Goal: Find specific page/section: Find specific page/section

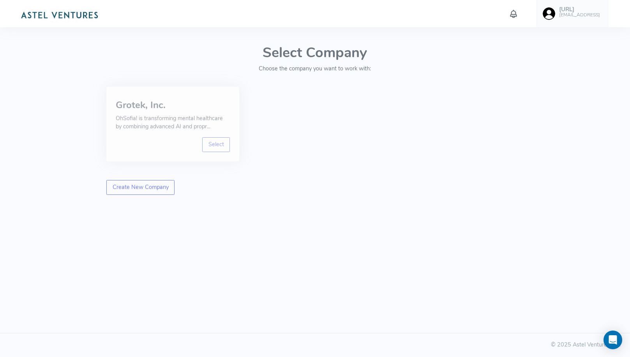
click at [202, 91] on div "Grotek, Inc. OhSofia! is transforming mental healthcare by combining advanced A…" at bounding box center [172, 124] width 133 height 75
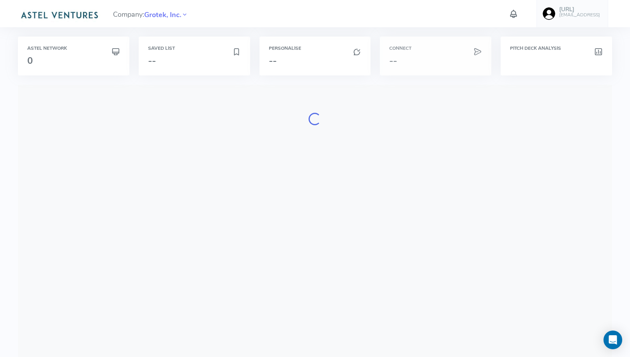
click at [468, 61] on h3 "--" at bounding box center [435, 61] width 93 height 10
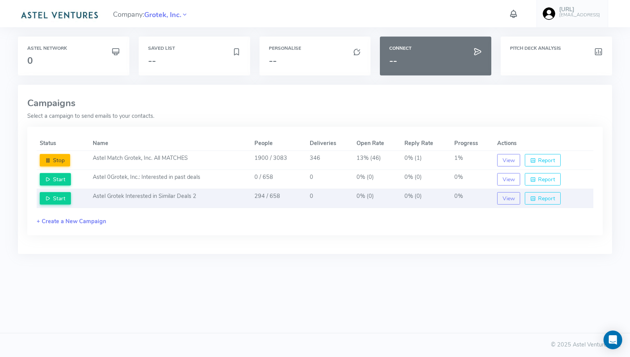
click at [234, 200] on td "Astel Grotek Interested in Similar Deals 2" at bounding box center [171, 198] width 162 height 19
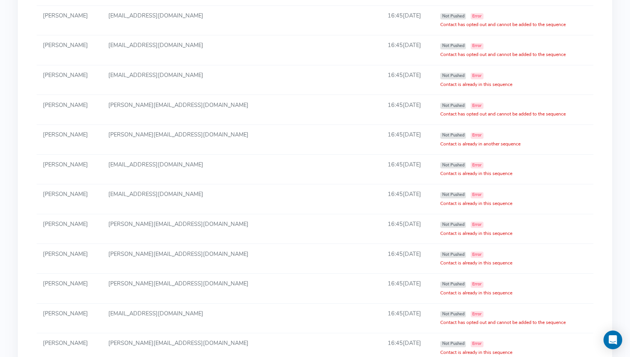
scroll to position [1725, 0]
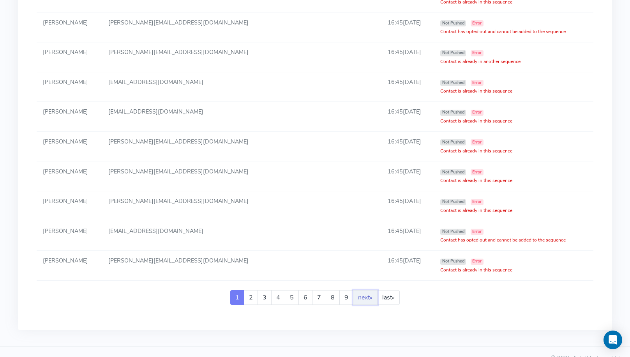
click at [363, 290] on link "next »" at bounding box center [365, 297] width 25 height 15
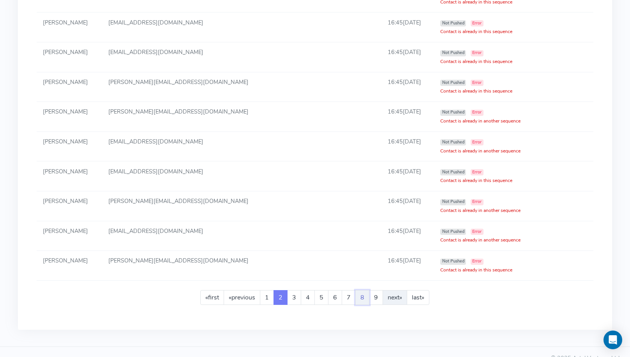
click at [363, 290] on link "8" at bounding box center [362, 297] width 14 height 15
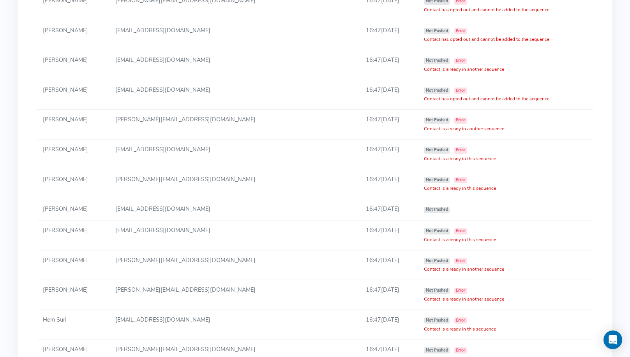
scroll to position [1515, 0]
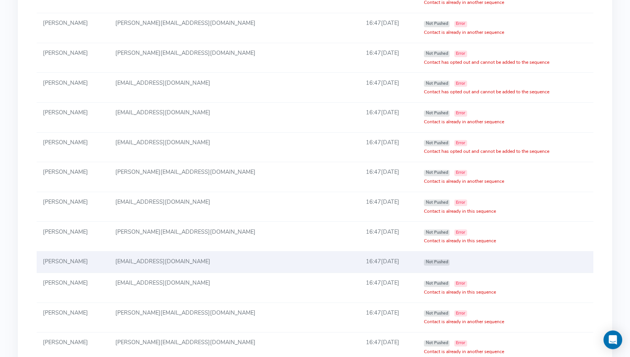
click at [83, 252] on td "[PERSON_NAME]" at bounding box center [73, 262] width 72 height 21
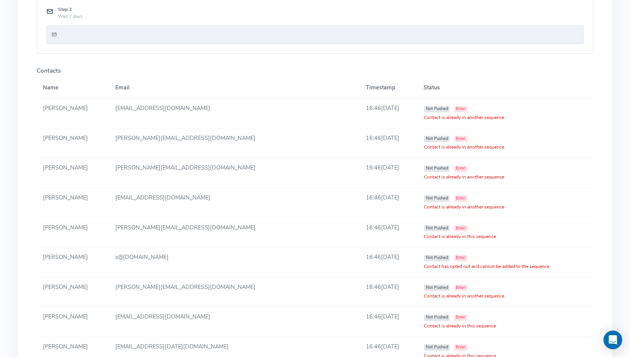
scroll to position [0, 0]
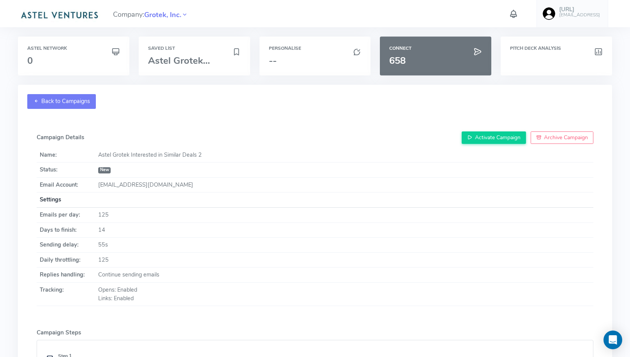
click at [86, 96] on link "Back to Campaigns" at bounding box center [61, 101] width 69 height 15
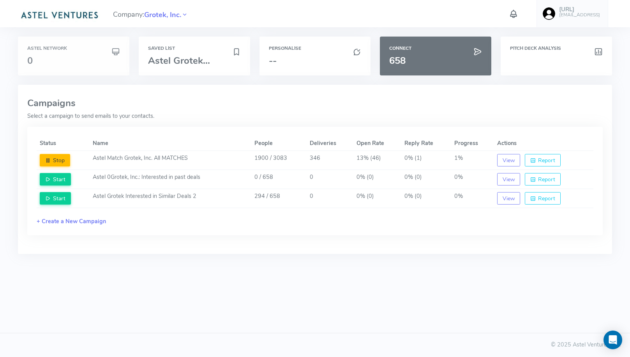
click at [53, 57] on h3 "0" at bounding box center [73, 61] width 93 height 10
click at [86, 67] on div "Astel Network 0" at bounding box center [73, 56] width 111 height 39
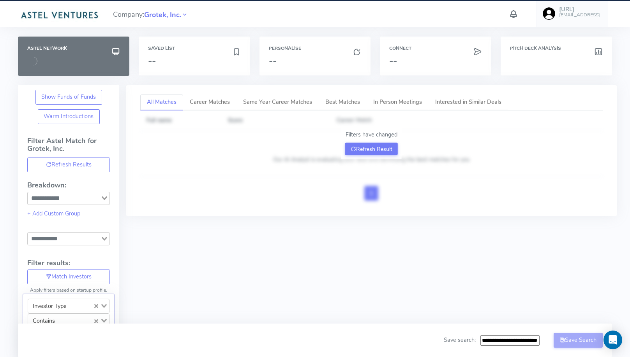
type input "**********"
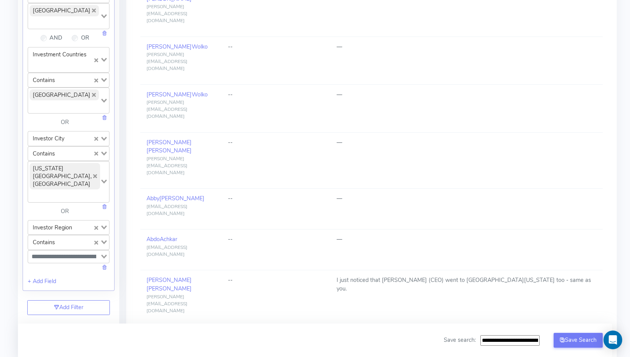
scroll to position [803, 0]
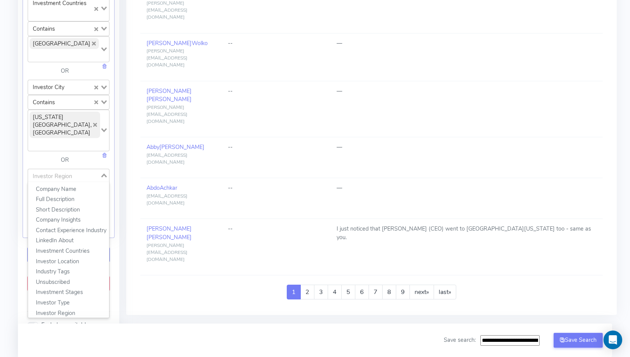
click at [71, 172] on div "Investor Region" at bounding box center [64, 174] width 72 height 11
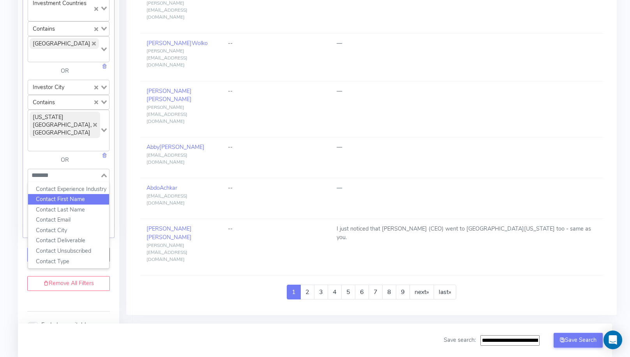
click at [69, 198] on li "Contact First Name" at bounding box center [68, 199] width 81 height 11
type input "*******"
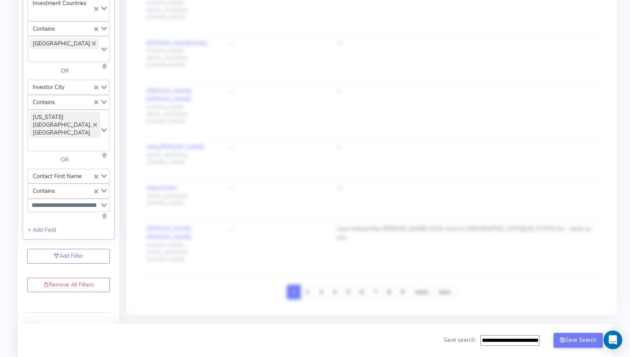
click at [68, 201] on input "Search for option" at bounding box center [64, 205] width 70 height 9
type input "*******"
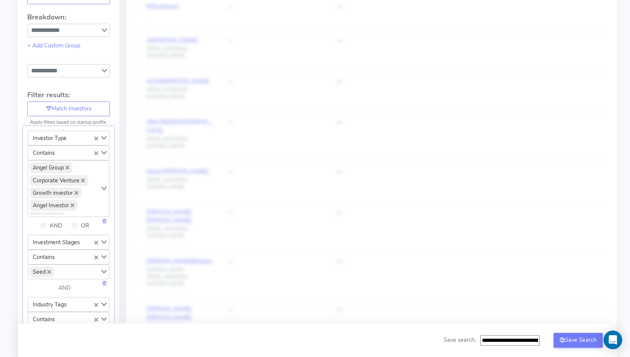
scroll to position [0, 0]
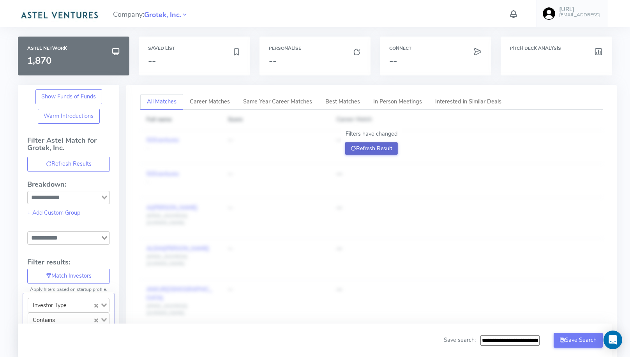
click at [372, 147] on button "Refresh Result" at bounding box center [371, 149] width 53 height 12
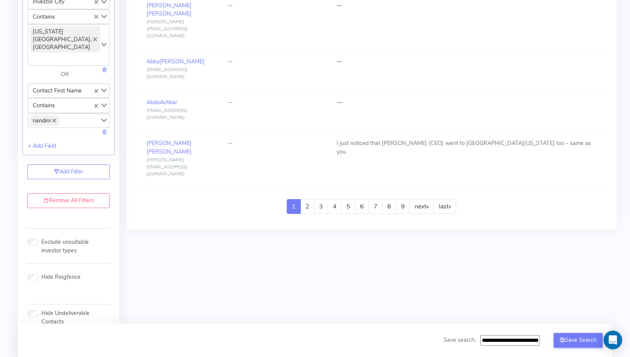
scroll to position [888, 0]
click at [104, 128] on link at bounding box center [104, 132] width 5 height 8
click at [83, 223] on div "Exclude unsuitable investor types" at bounding box center [69, 239] width 92 height 33
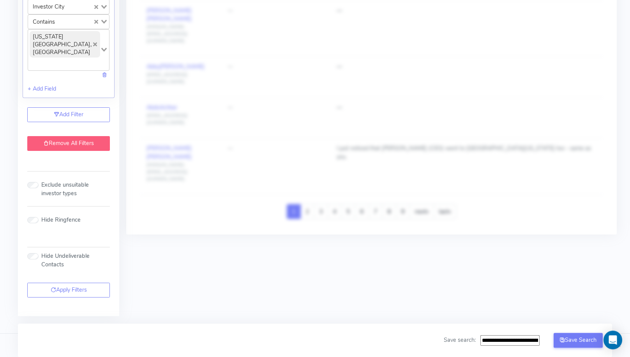
scroll to position [877, 0]
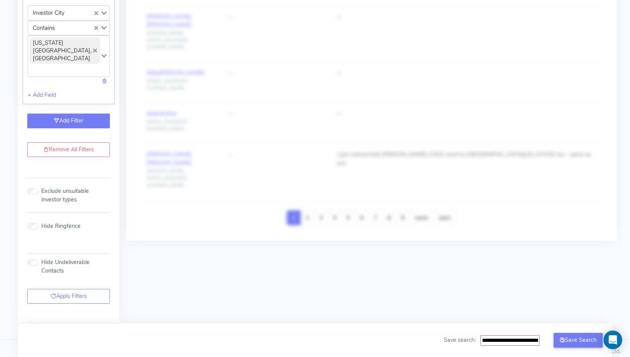
click at [86, 117] on link "Add Filter" at bounding box center [68, 121] width 83 height 15
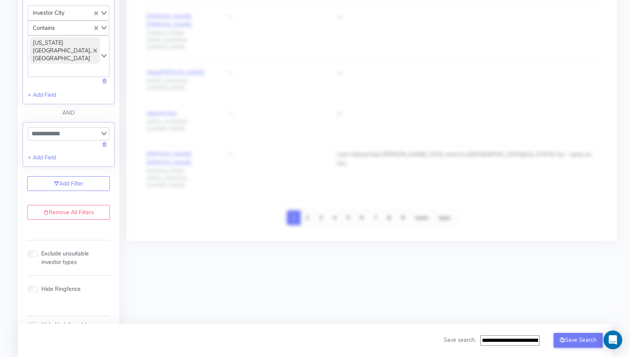
click at [76, 130] on input "Search for option" at bounding box center [64, 133] width 70 height 9
type input "**********"
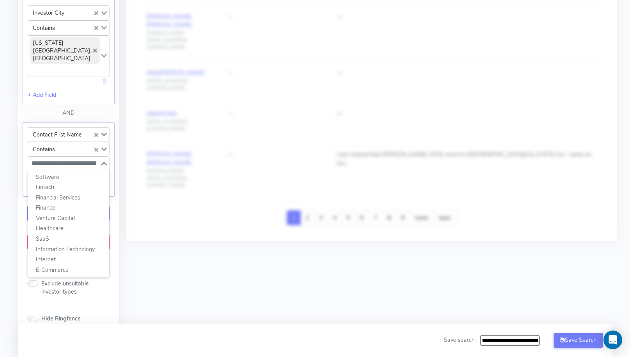
click at [64, 157] on div "Search for option" at bounding box center [64, 162] width 72 height 11
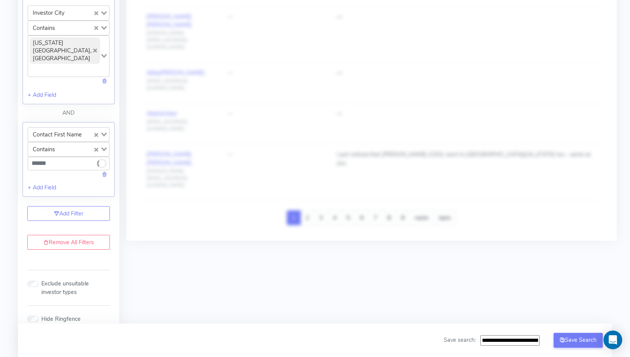
type input "*******"
click at [61, 172] on li "nandini" at bounding box center [68, 177] width 81 height 11
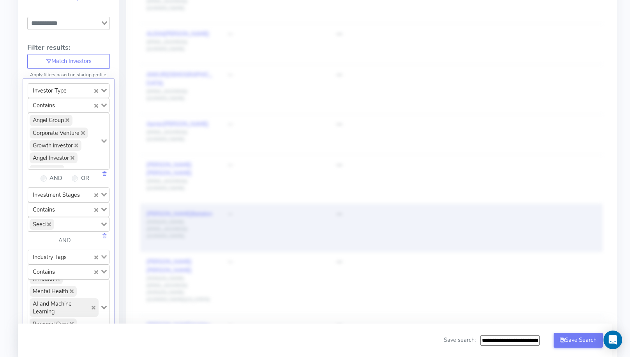
scroll to position [0, 0]
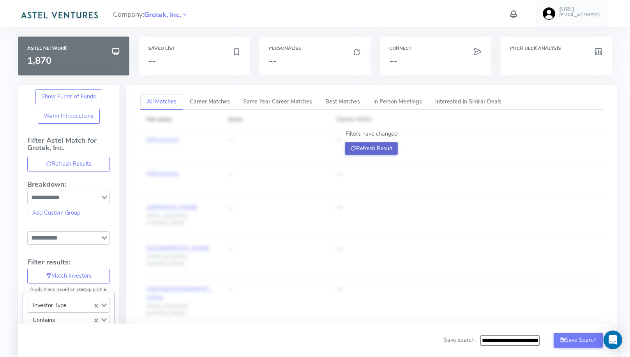
click at [359, 147] on button "Refresh Result" at bounding box center [371, 149] width 53 height 12
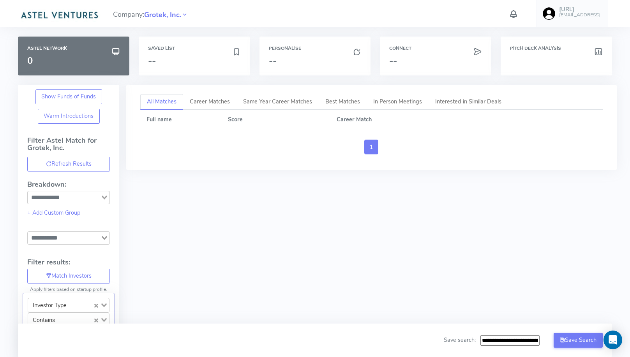
scroll to position [366, 0]
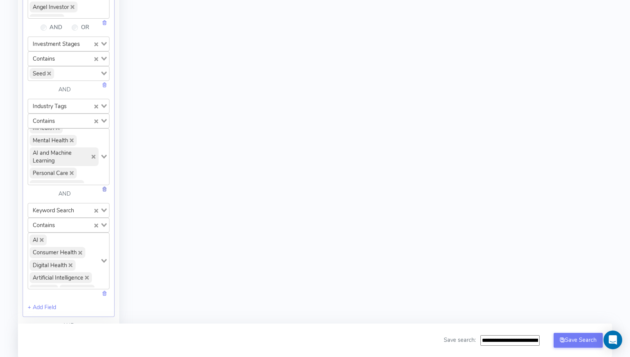
click at [107, 185] on link at bounding box center [104, 189] width 5 height 8
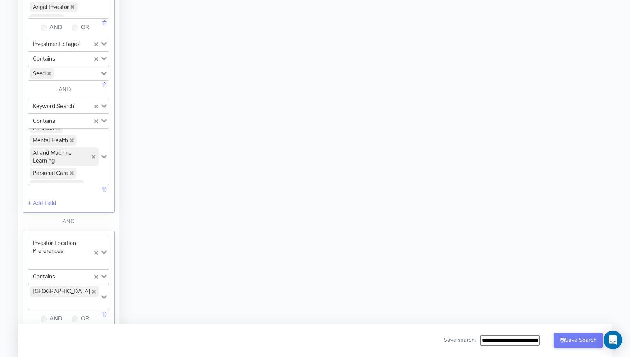
click at [102, 84] on link at bounding box center [104, 85] width 5 height 8
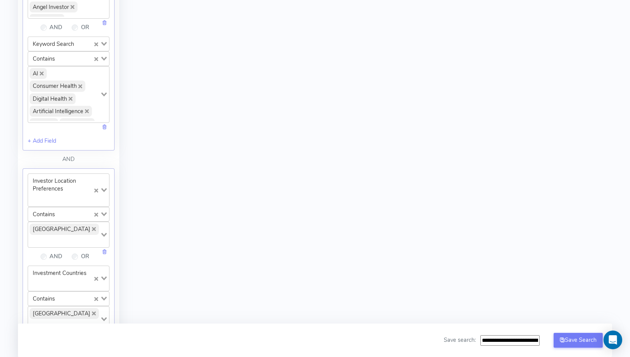
click at [107, 123] on div at bounding box center [106, 127] width 8 height 9
click at [106, 123] on link at bounding box center [104, 127] width 5 height 8
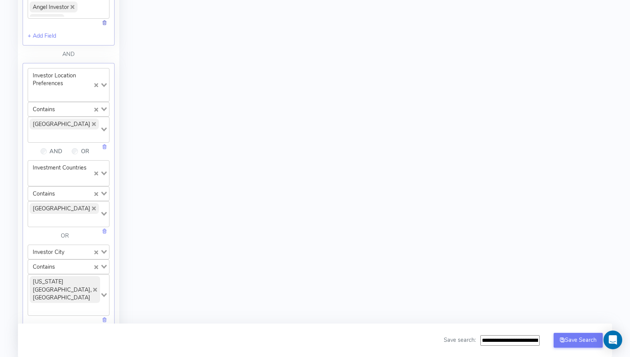
click at [104, 21] on link at bounding box center [104, 23] width 5 height 8
click at [105, 148] on link at bounding box center [104, 146] width 5 height 8
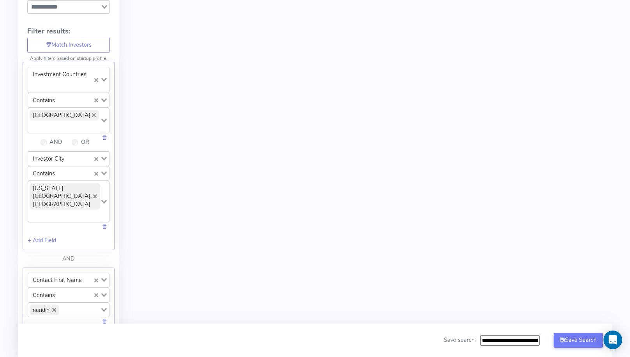
click at [106, 141] on link at bounding box center [104, 138] width 5 height 8
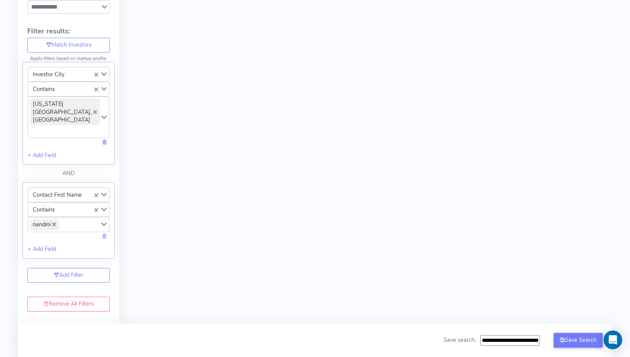
click at [107, 138] on link at bounding box center [104, 142] width 5 height 8
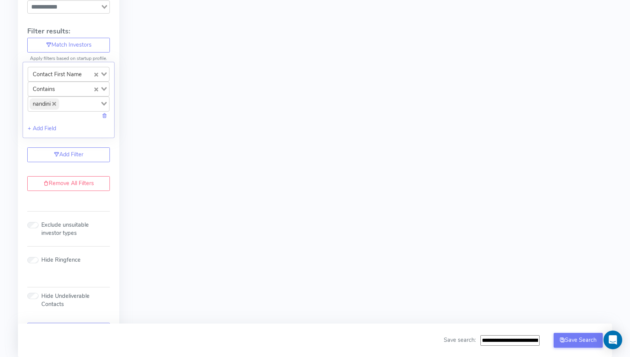
scroll to position [0, 0]
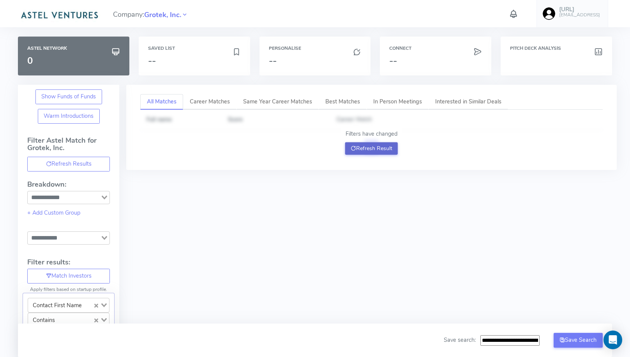
click at [364, 147] on button "Refresh Result" at bounding box center [371, 149] width 53 height 12
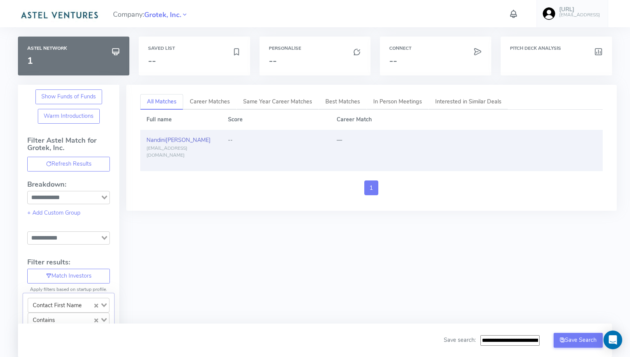
click at [164, 138] on link "[PERSON_NAME]" at bounding box center [178, 140] width 64 height 8
